Goal: Task Accomplishment & Management: Use online tool/utility

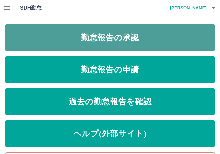
click at [97, 37] on link "勤怠報告の承認" at bounding box center [109, 37] width 209 height 27
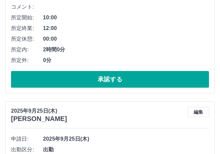
scroll to position [167, 0]
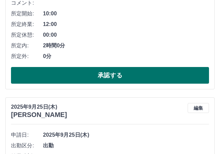
click at [116, 77] on button "承認する" at bounding box center [110, 75] width 198 height 17
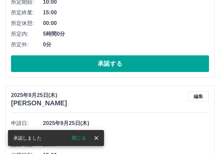
scroll to position [200, 0]
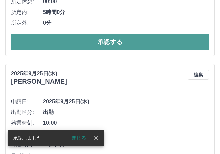
click at [111, 42] on button "承認する" at bounding box center [110, 42] width 198 height 17
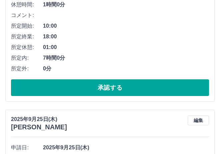
scroll to position [348, 0]
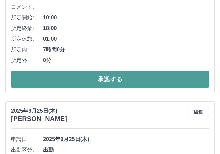
click at [118, 80] on button "承認する" at bounding box center [110, 79] width 198 height 17
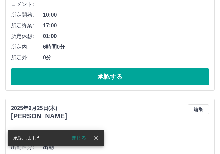
scroll to position [362, 0]
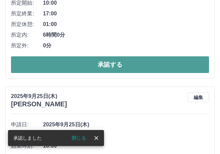
click at [142, 67] on button "承認する" at bounding box center [110, 64] width 198 height 17
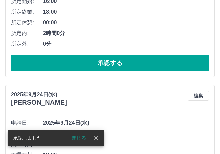
scroll to position [377, 0]
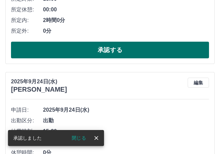
click at [128, 50] on button "承認する" at bounding box center [110, 50] width 198 height 17
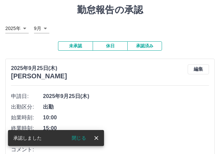
scroll to position [0, 0]
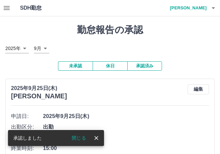
click at [147, 65] on button "承認済み" at bounding box center [144, 65] width 35 height 9
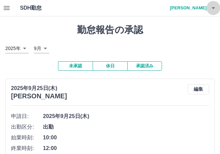
click at [217, 6] on icon "button" at bounding box center [213, 8] width 8 height 8
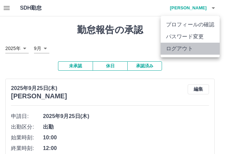
click at [196, 52] on li "ログアウト" at bounding box center [190, 49] width 59 height 12
